Goal: Check status: Check status

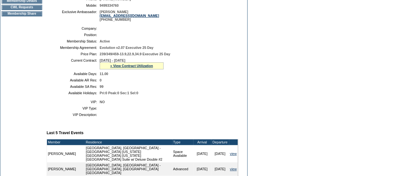
scroll to position [119, 0]
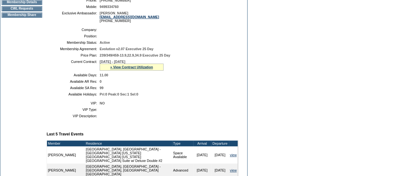
drag, startPoint x: 148, startPoint y: 65, endPoint x: 100, endPoint y: 65, distance: 47.9
click at [100, 65] on td "4/1/2025 - 3/31/2026 » View Contract Utilization Current Contract Remaining Bal…" at bounding box center [168, 65] width 136 height 11
copy span "[DATE] - [DATE]"
click at [123, 71] on div "» View Contract Utilization" at bounding box center [132, 66] width 64 height 7
click at [120, 69] on link "» View Contract Utilization" at bounding box center [131, 67] width 43 height 4
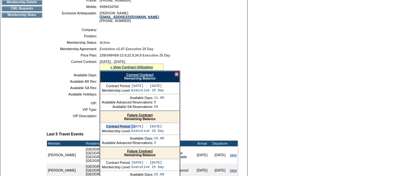
drag, startPoint x: 170, startPoint y: 130, endPoint x: 135, endPoint y: 129, distance: 35.7
click at [135, 129] on div "Contract Period: 04/01/26 - 03/31/27 Membership Level: Executive 25 Day" at bounding box center [139, 129] width 79 height 12
drag, startPoint x: 131, startPoint y: 130, endPoint x: 169, endPoint y: 129, distance: 38.3
click at [164, 128] on td "[DATE] - [DATE]" at bounding box center [147, 126] width 33 height 4
copy td "[DATE] - [DATE]"
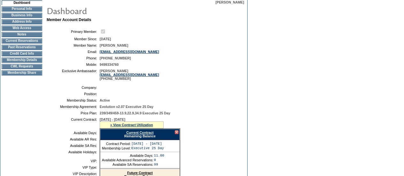
scroll to position [60, 0]
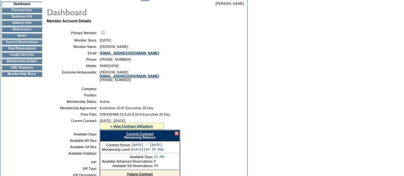
click at [17, 63] on td "Membership Details" at bounding box center [22, 61] width 41 height 5
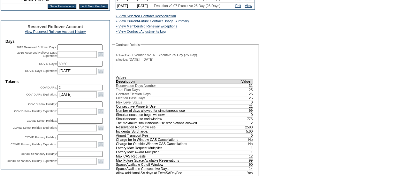
scroll to position [204, 0]
